Goal: Task Accomplishment & Management: Use online tool/utility

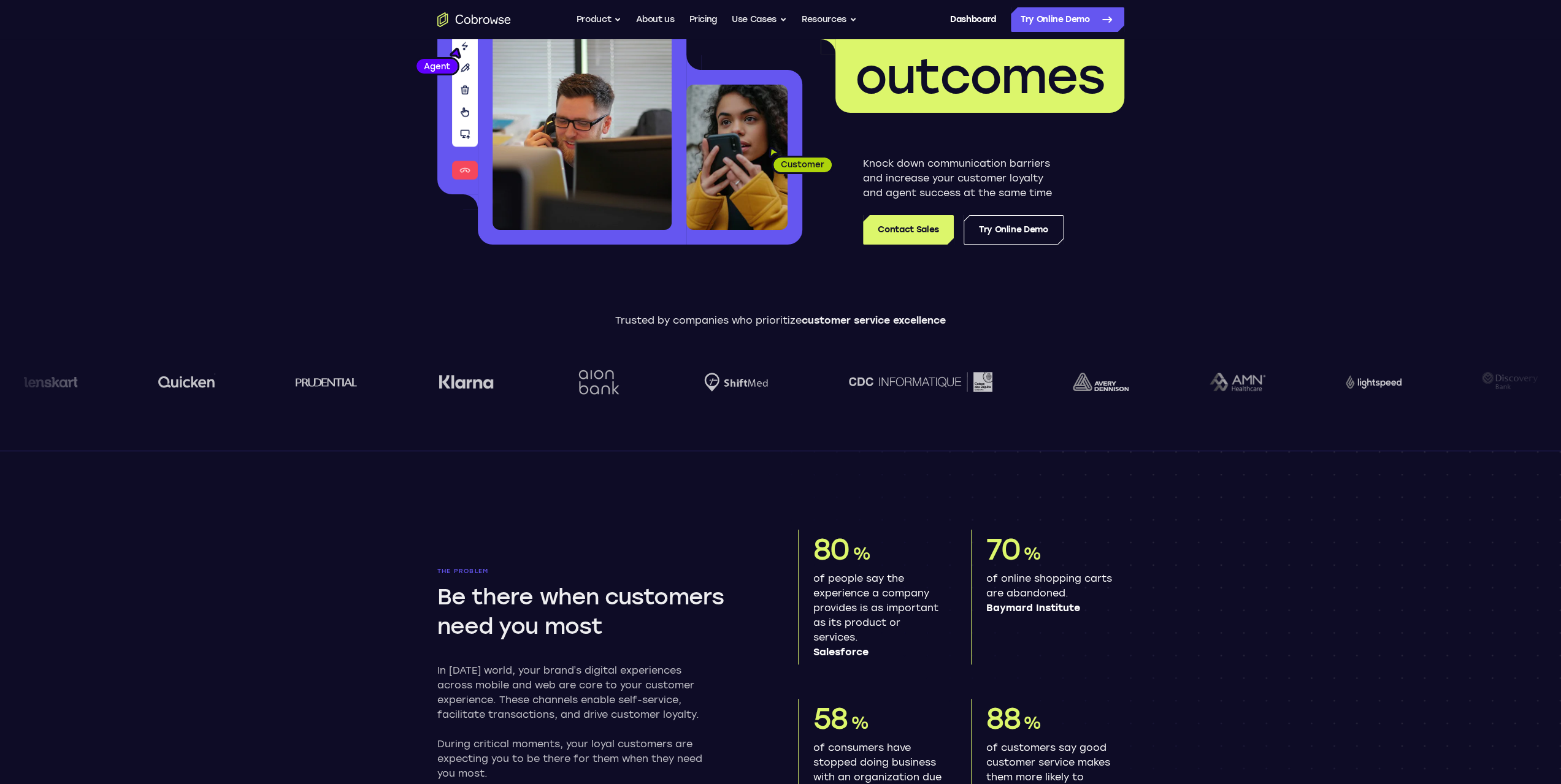
scroll to position [123, 0]
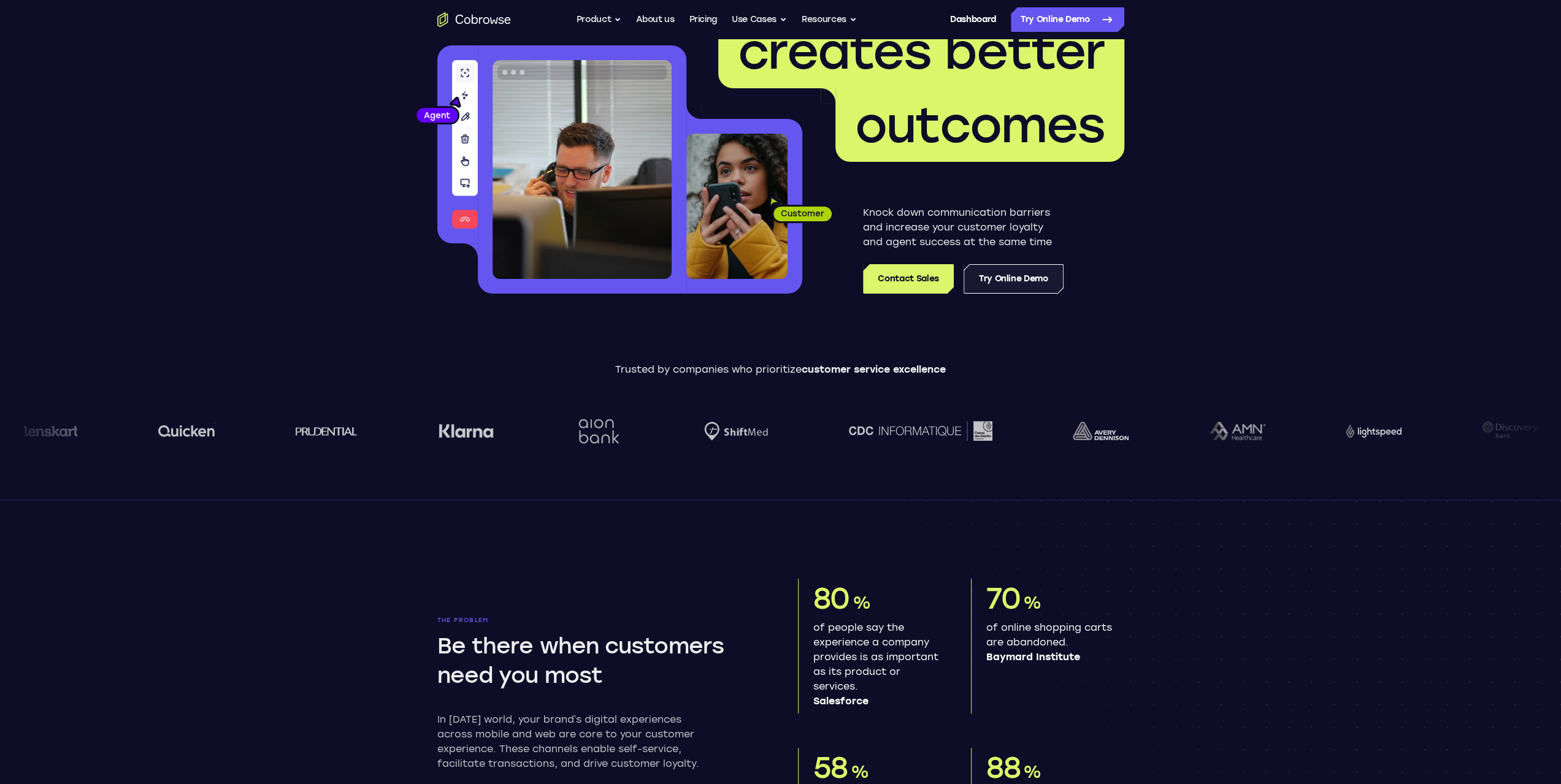
click at [1017, 283] on link "Try Online Demo" at bounding box center [1013, 279] width 100 height 29
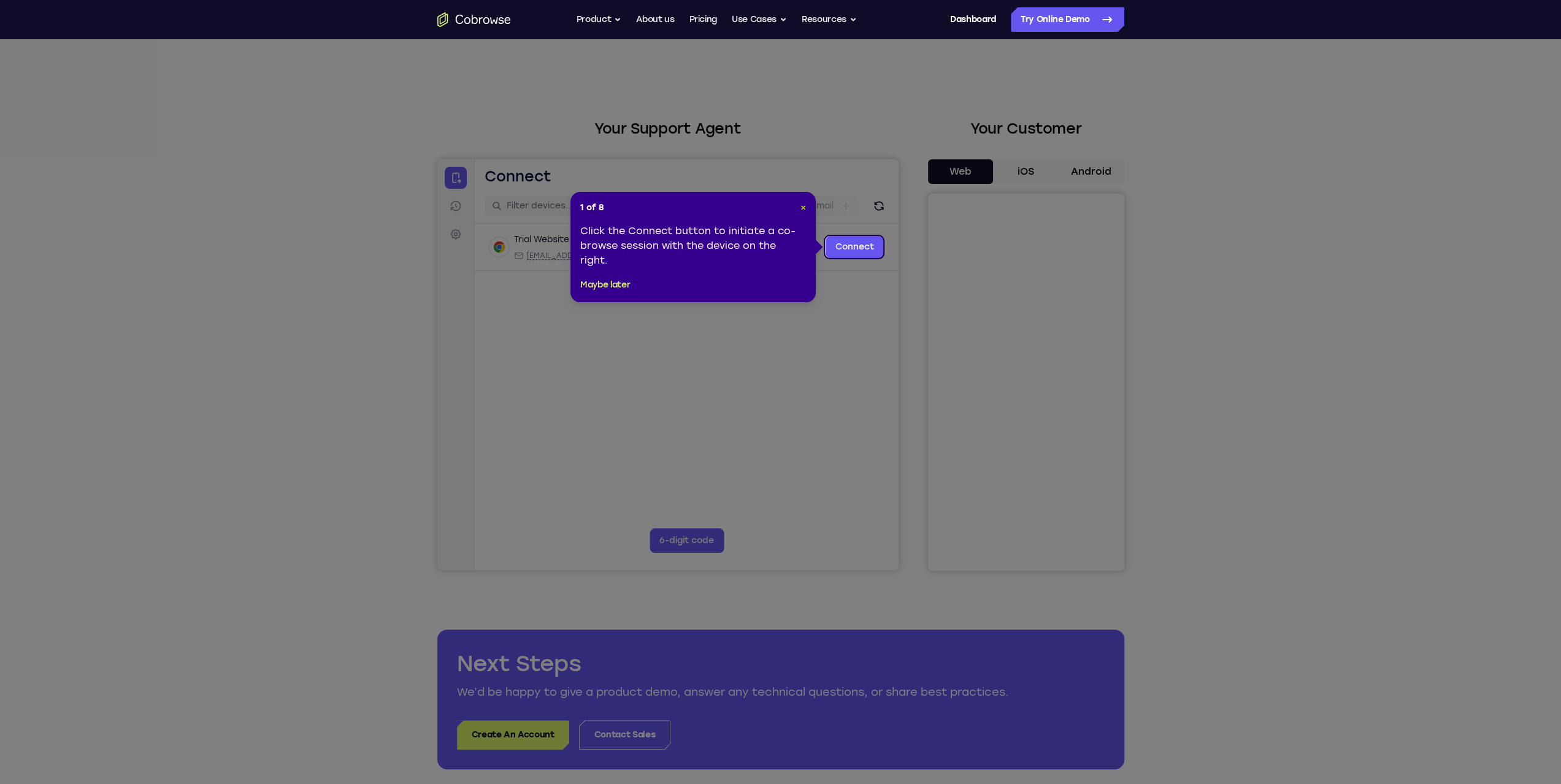
click at [804, 206] on span "×" at bounding box center [803, 208] width 6 height 10
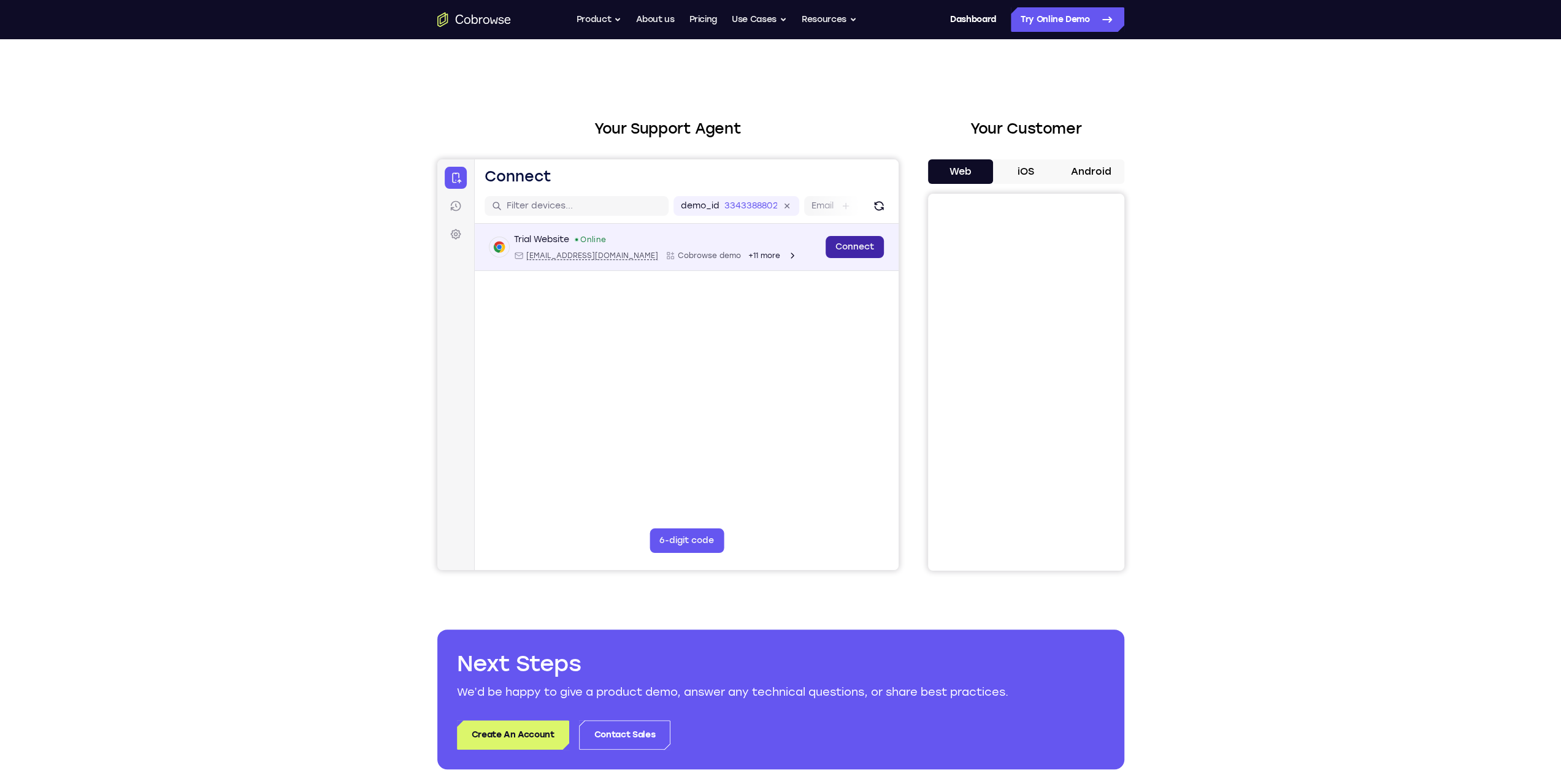
click at [853, 247] on link "Connect" at bounding box center [854, 247] width 58 height 22
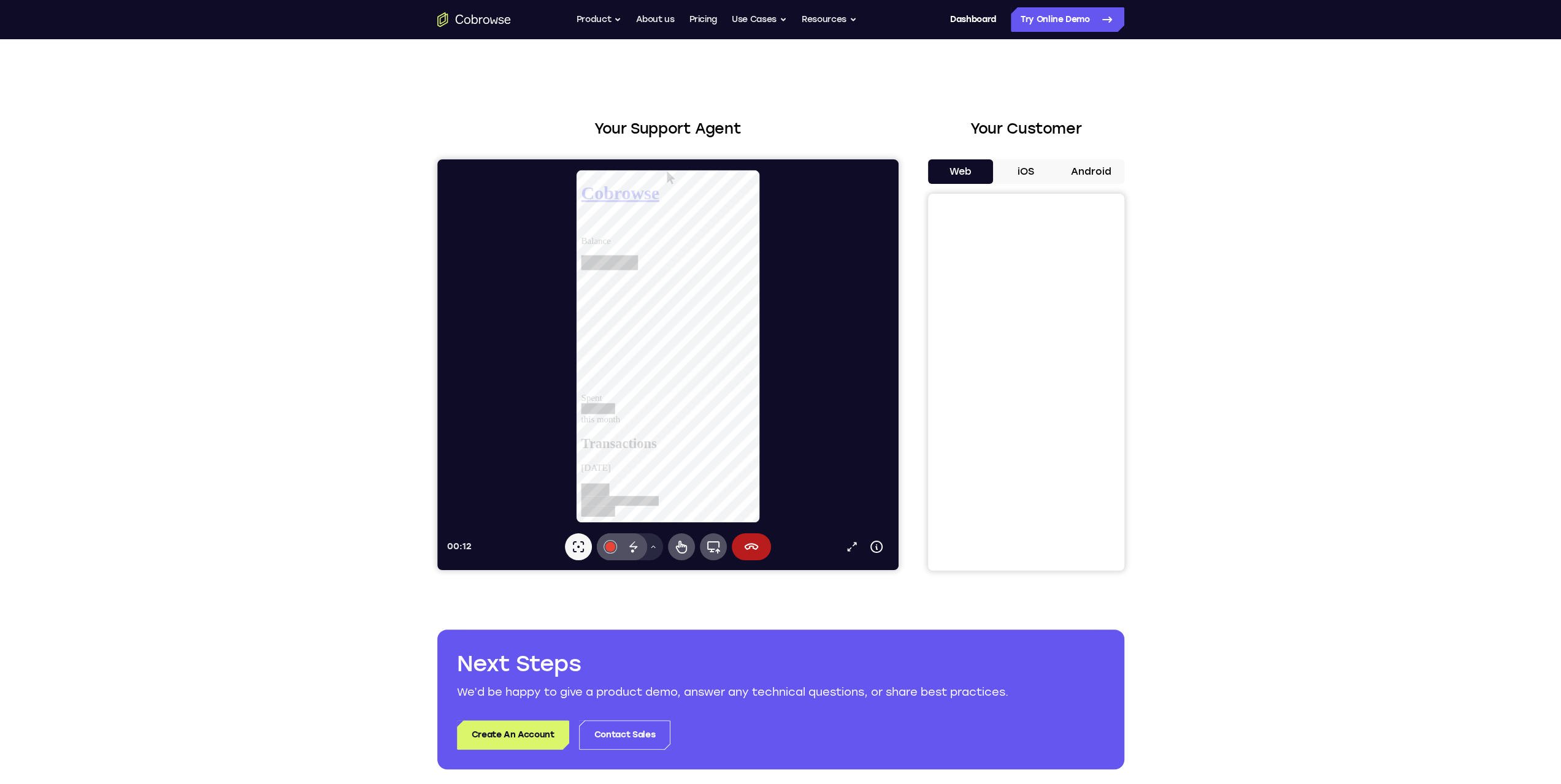
click at [1029, 167] on button "iOS" at bounding box center [1025, 171] width 65 height 24
click at [960, 169] on button "Web" at bounding box center [960, 171] width 65 height 24
